Goal: Information Seeking & Learning: Learn about a topic

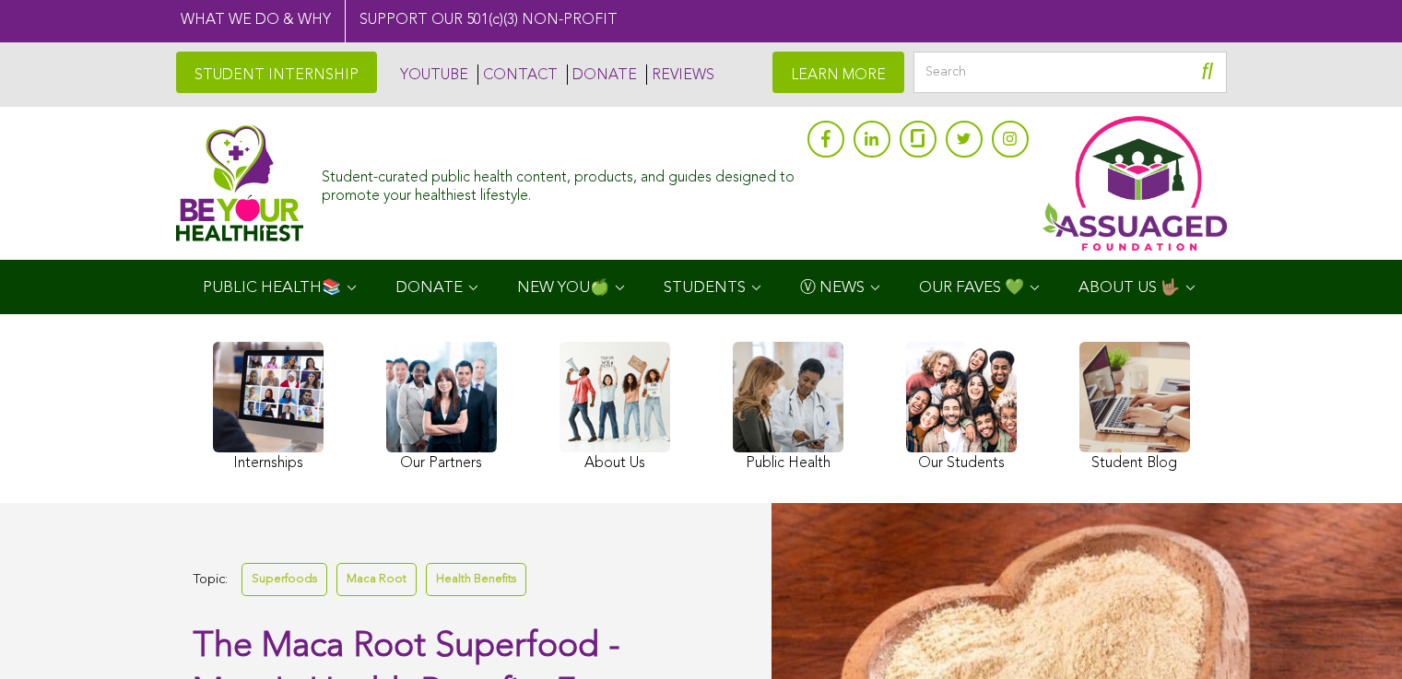
click at [176, 65] on link "STUDENT INTERNSHIP" at bounding box center [276, 72] width 201 height 41
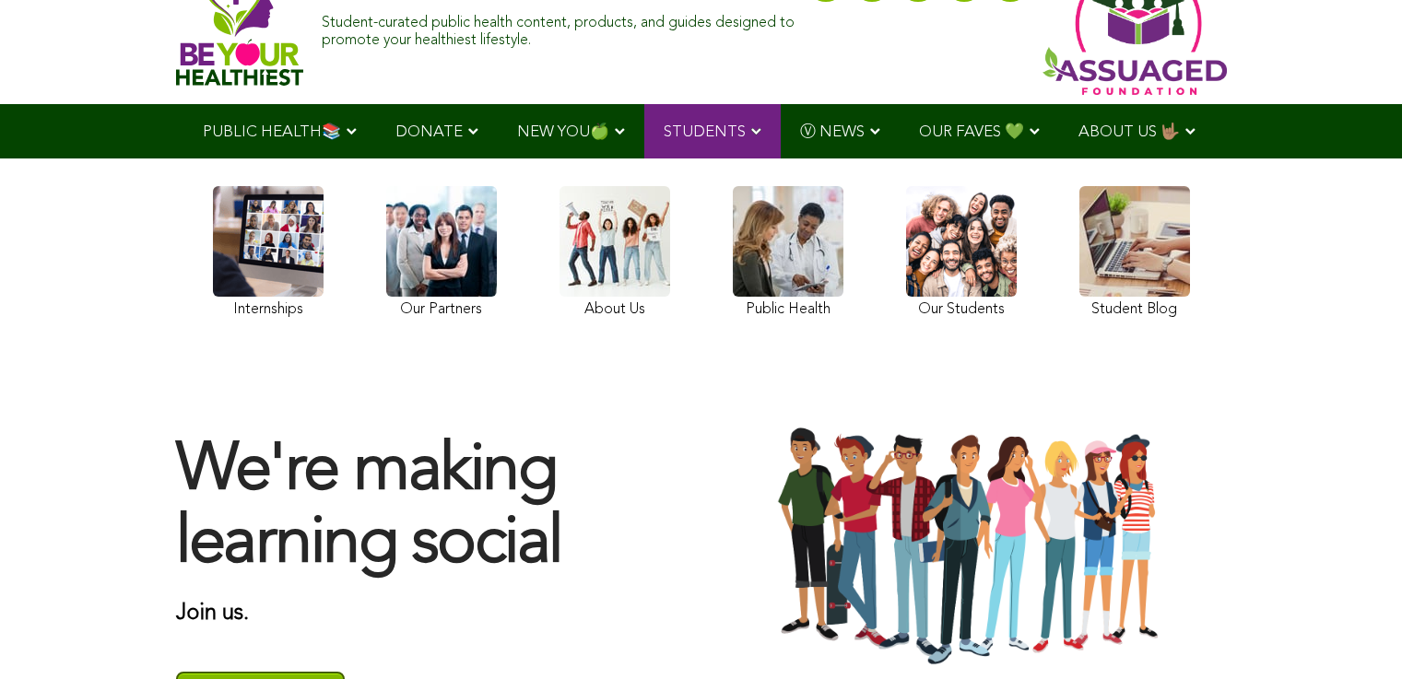
scroll to position [238, 0]
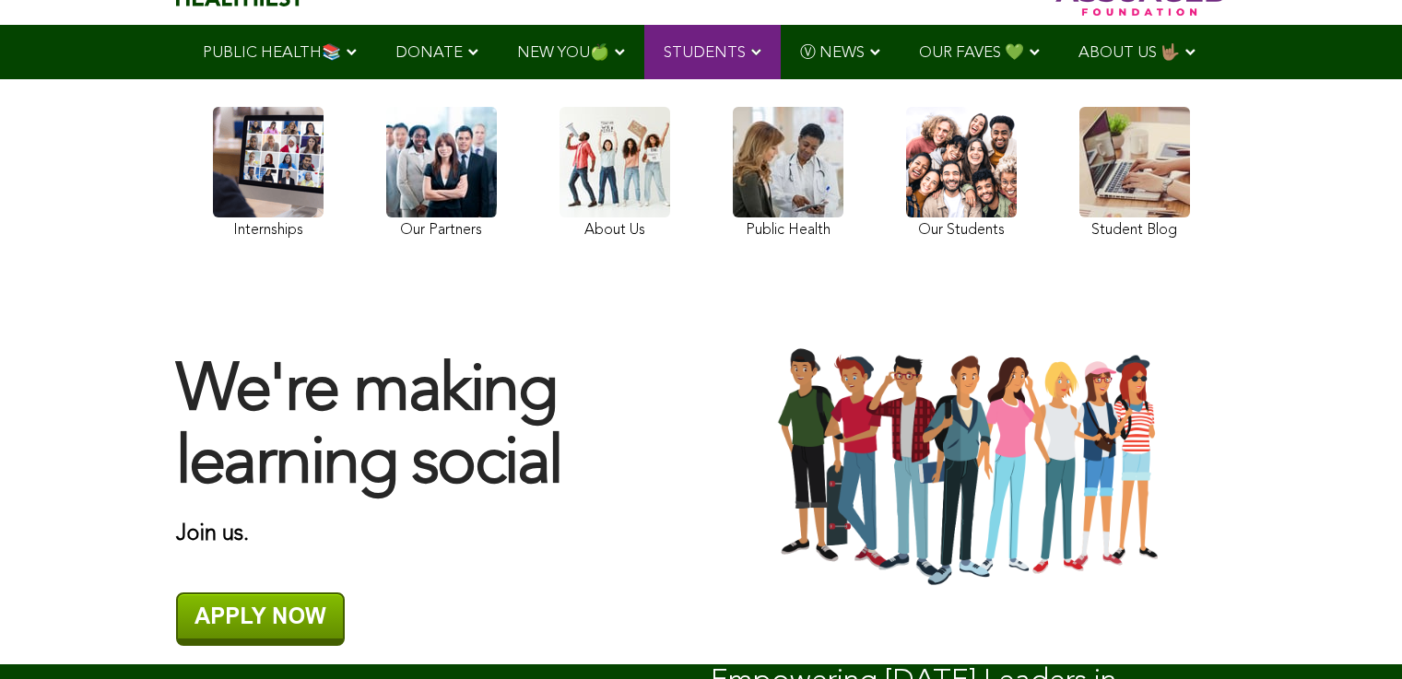
click at [213, 222] on link at bounding box center [268, 175] width 111 height 137
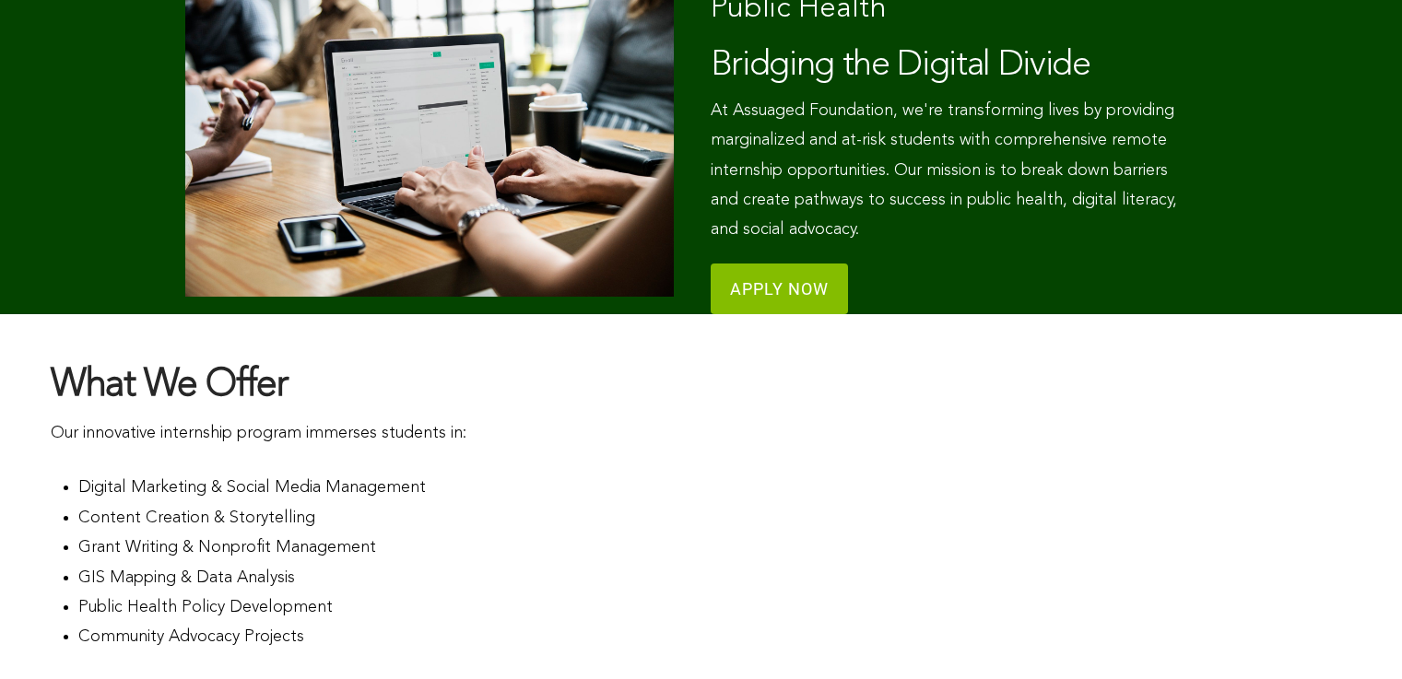
scroll to position [1008, 0]
